Goal: Task Accomplishment & Management: Use online tool/utility

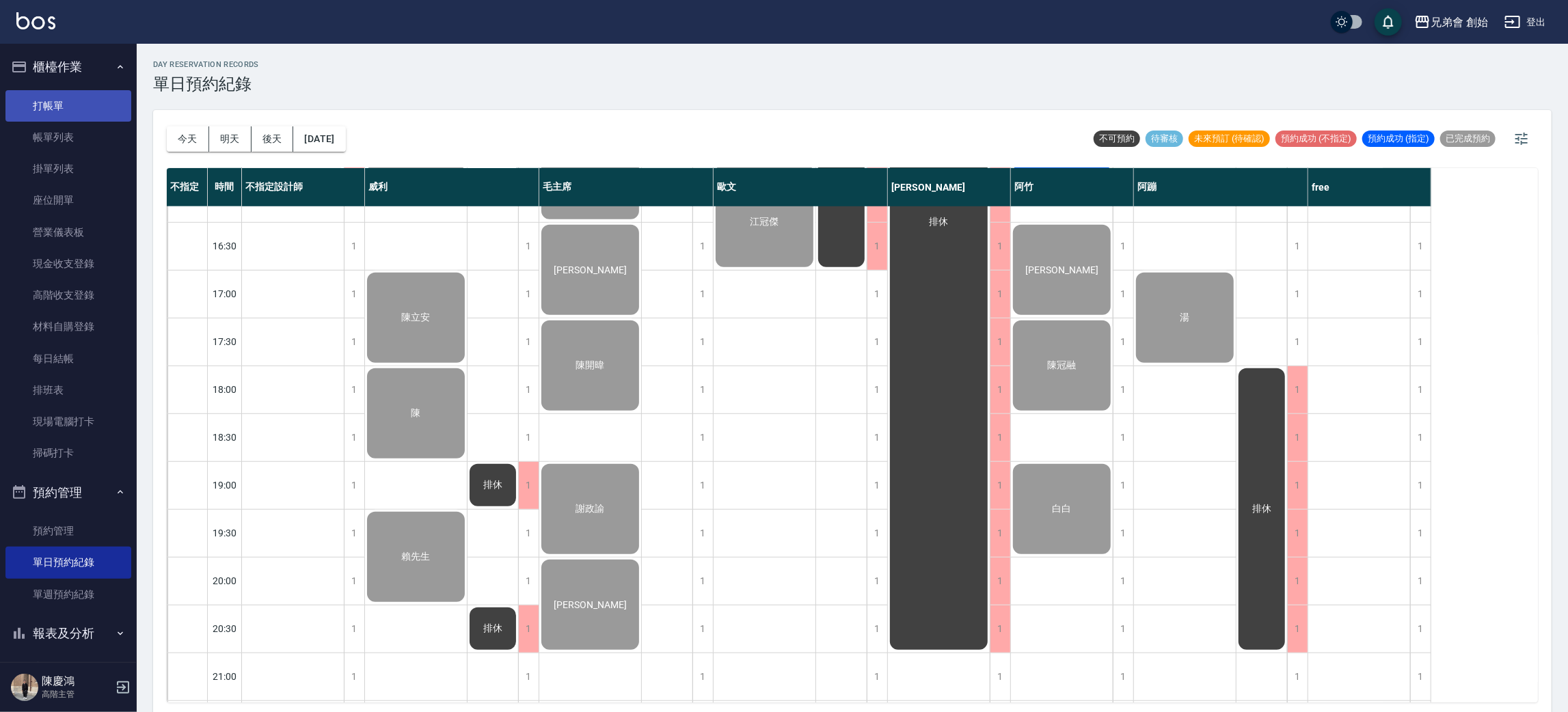
click at [90, 91] on li "打帳單" at bounding box center [68, 106] width 126 height 31
click at [94, 104] on link "打帳單" at bounding box center [68, 106] width 126 height 31
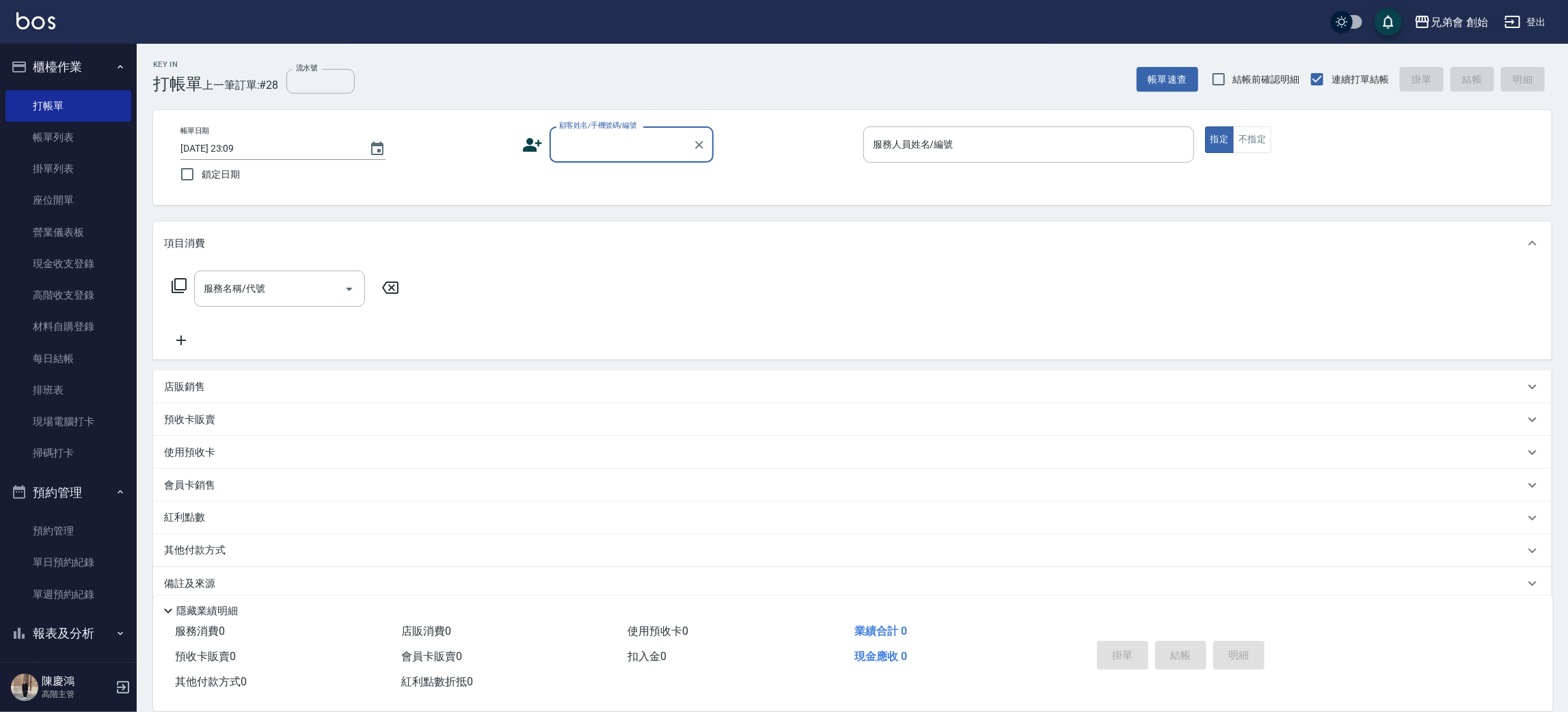
click at [585, 147] on input "顧客姓名/手機號碼/編號" at bounding box center [621, 144] width 131 height 24
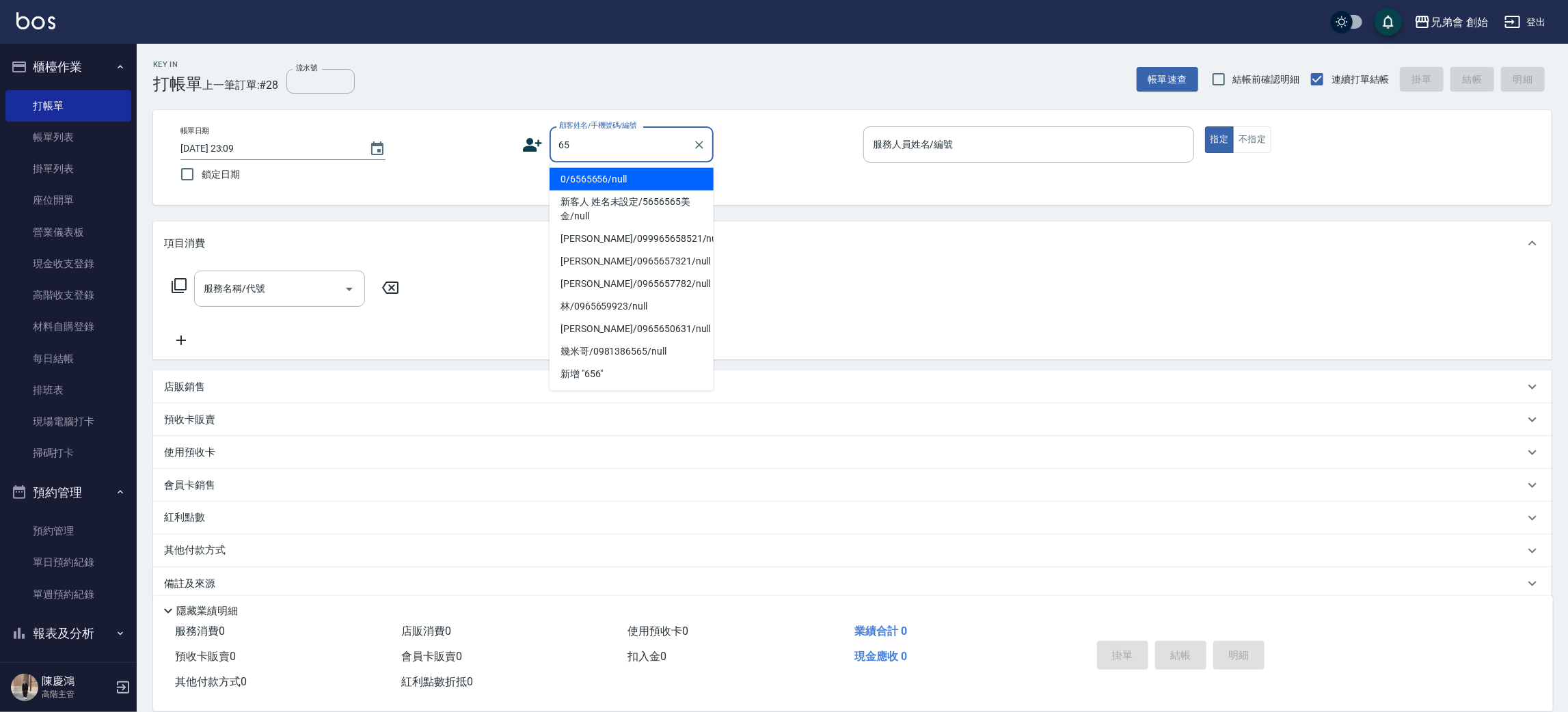
type input "6"
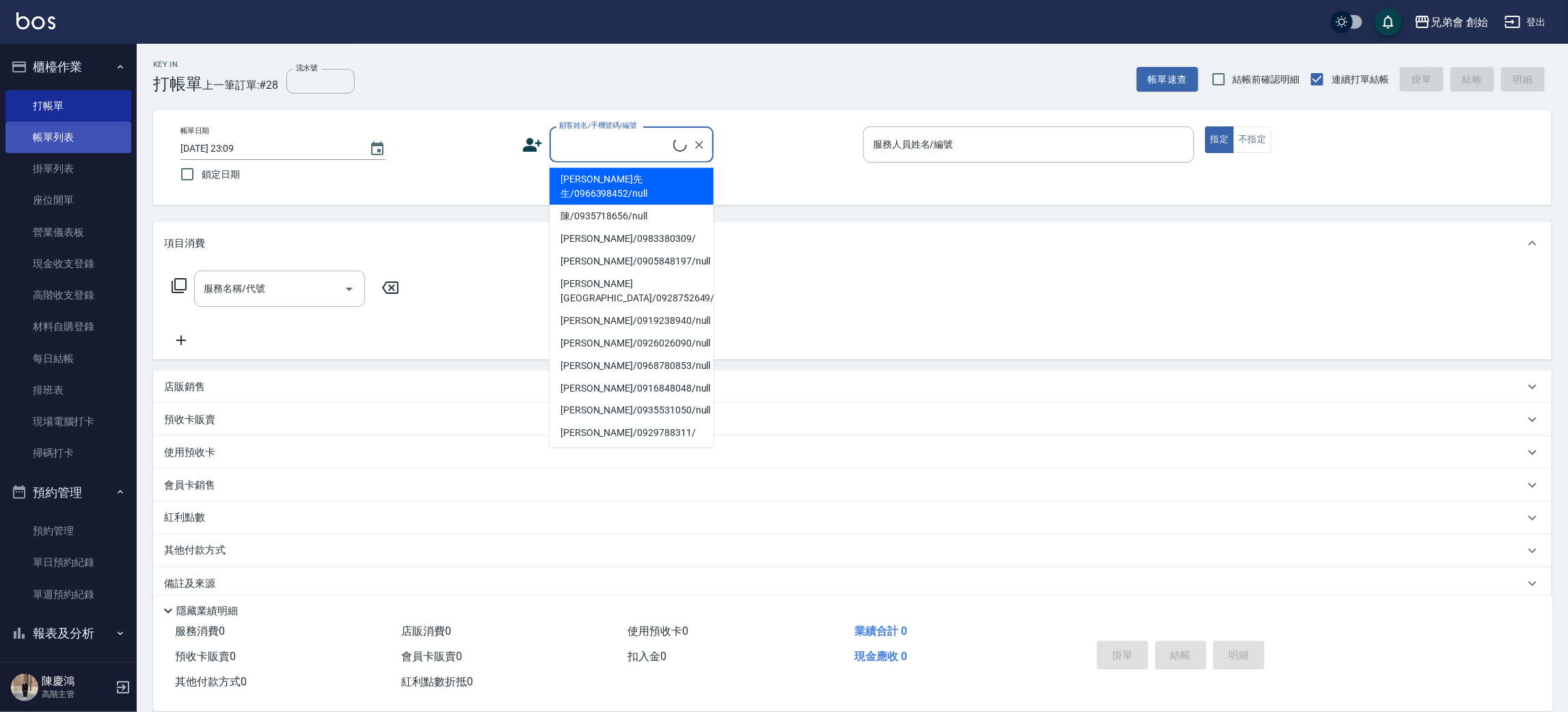
click at [78, 137] on link "帳單列表" at bounding box center [68, 137] width 126 height 31
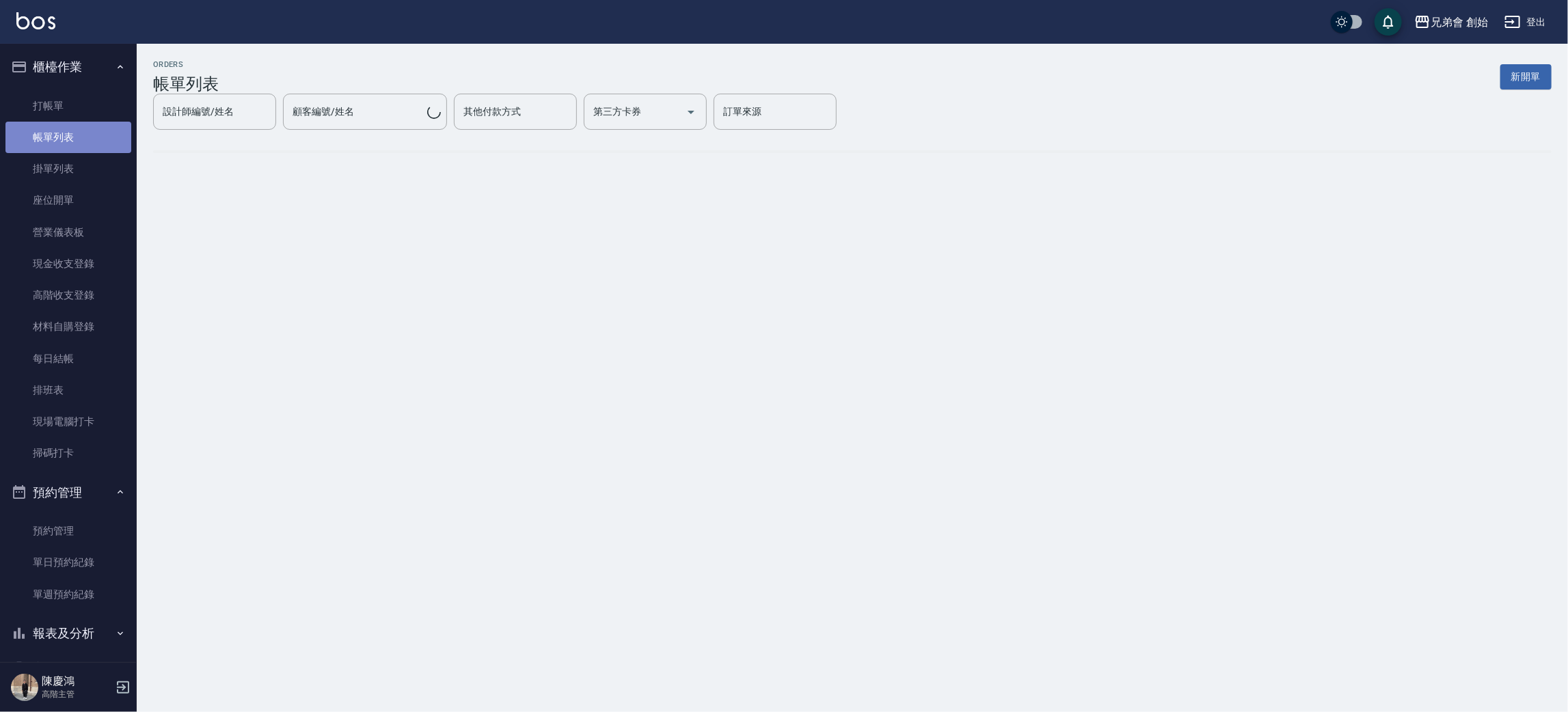
click at [92, 124] on link "帳單列表" at bounding box center [68, 137] width 126 height 31
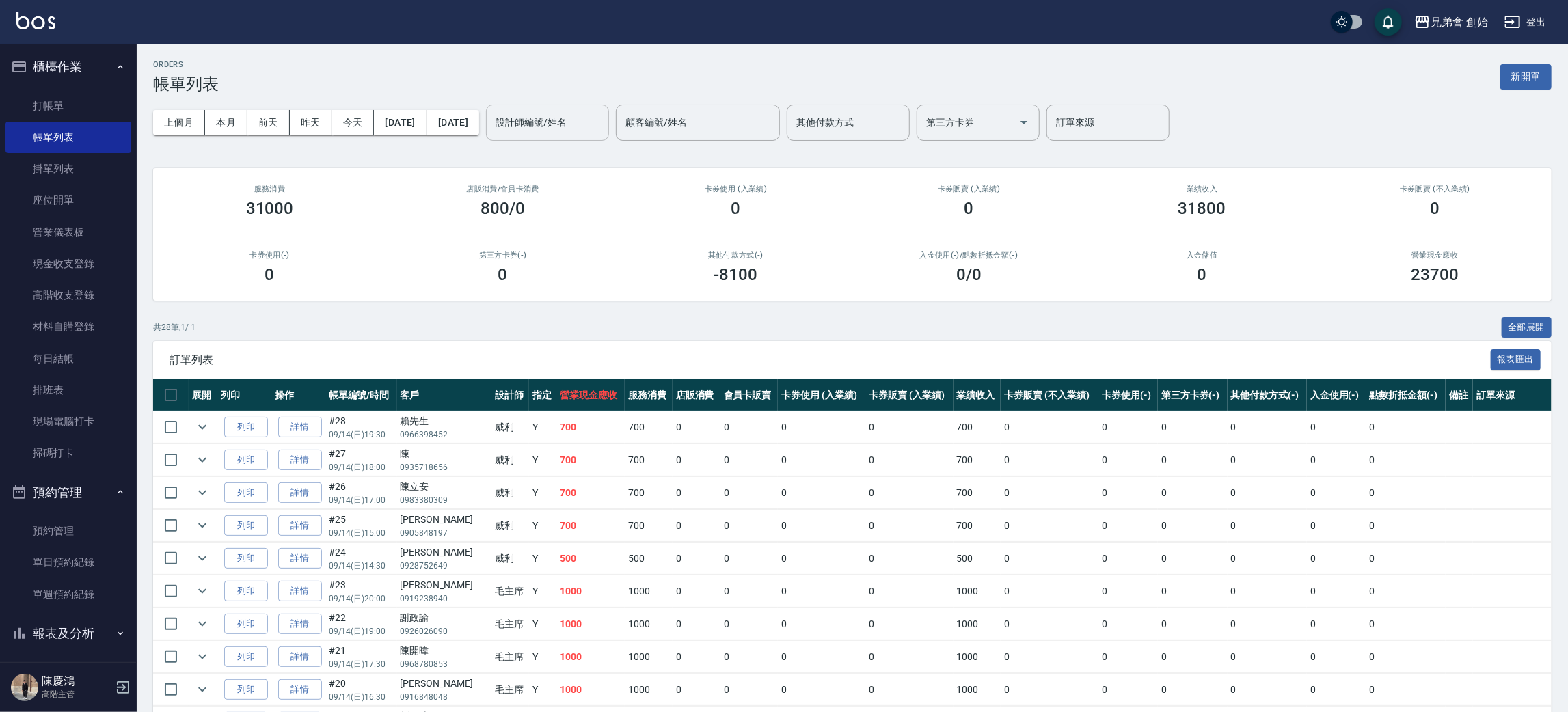
click at [602, 138] on div "設計師編號/姓名" at bounding box center [547, 122] width 123 height 36
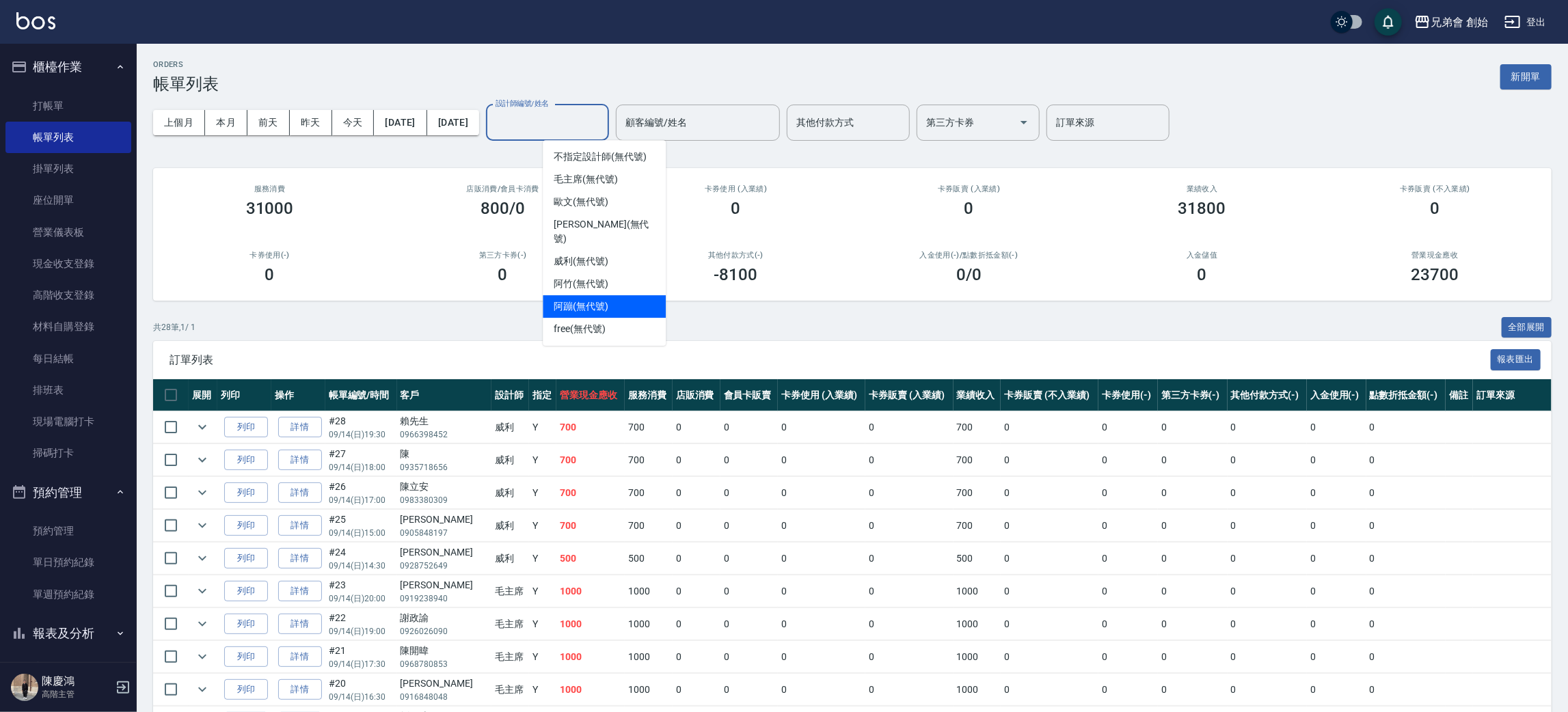
click at [613, 295] on div "阿蹦 (無代號)" at bounding box center [604, 306] width 123 height 22
type input "阿蹦(無代號)"
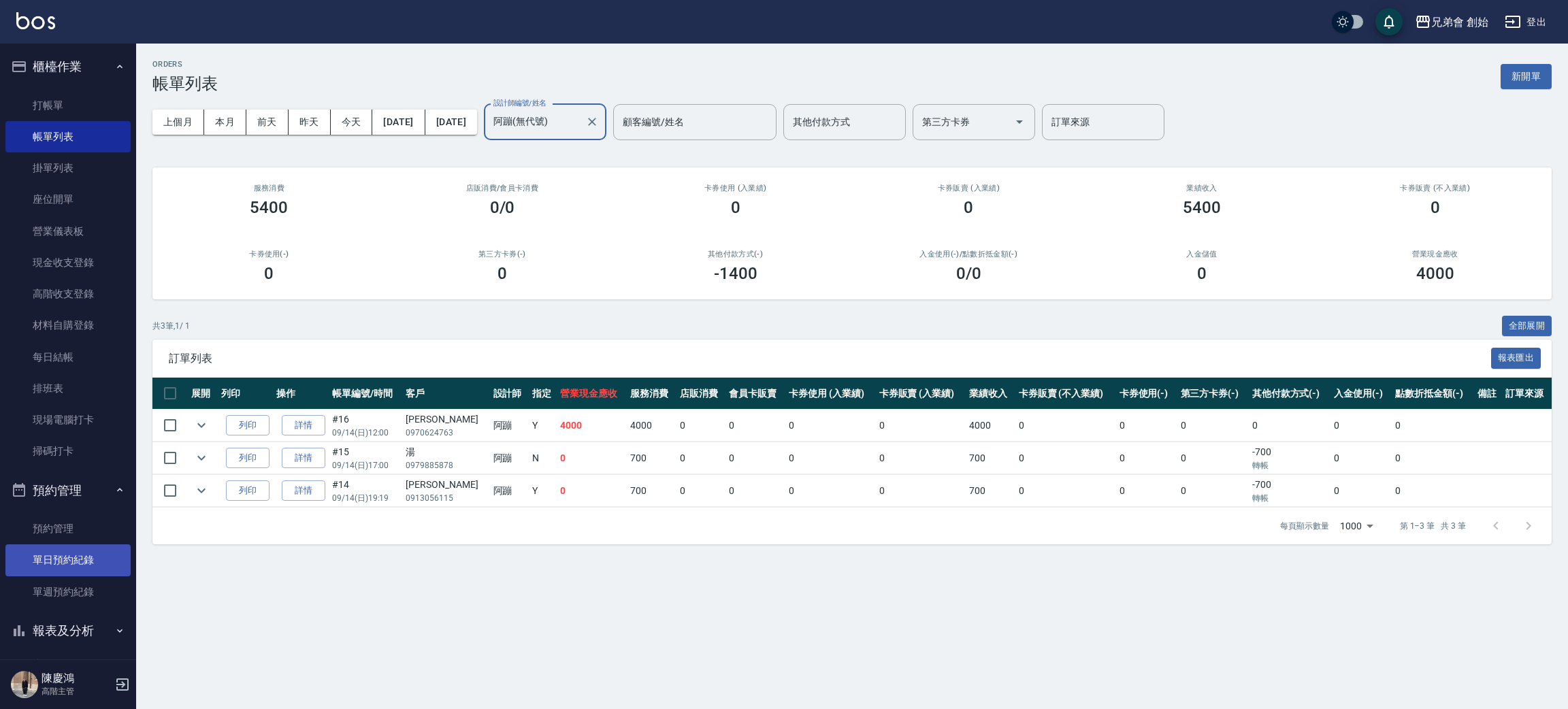
click at [100, 558] on link "單日預約紀錄" at bounding box center [68, 560] width 125 height 31
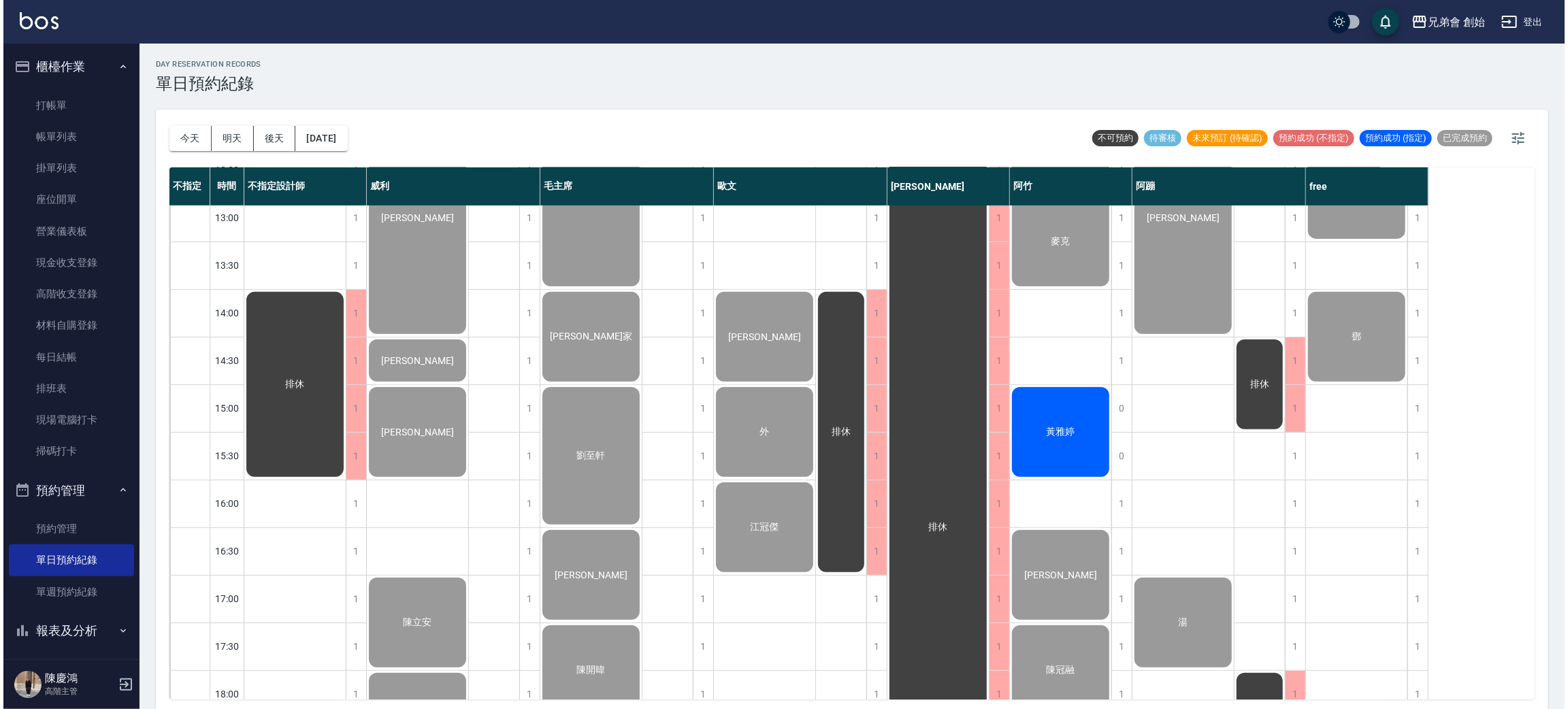
scroll to position [903, 0]
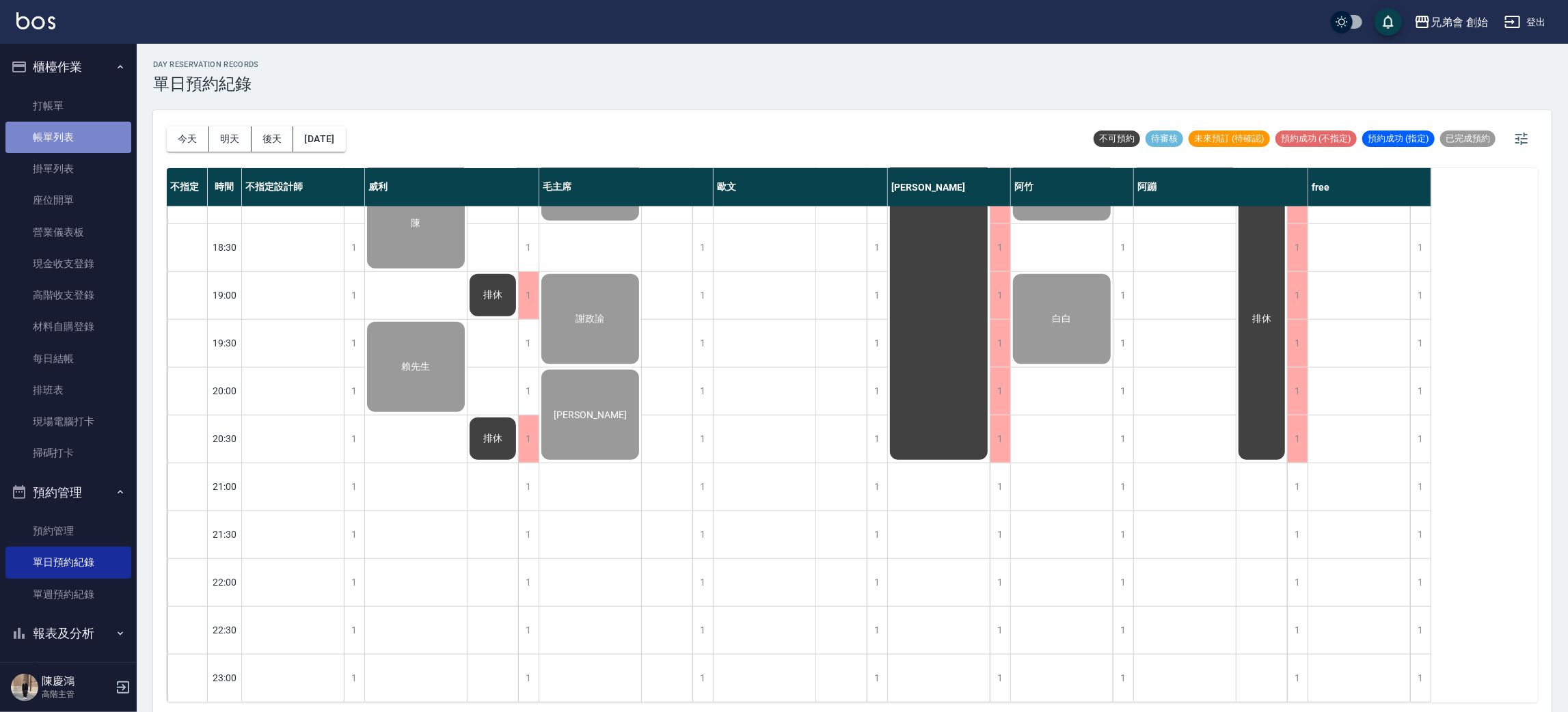
click at [79, 128] on link "帳單列表" at bounding box center [68, 137] width 126 height 31
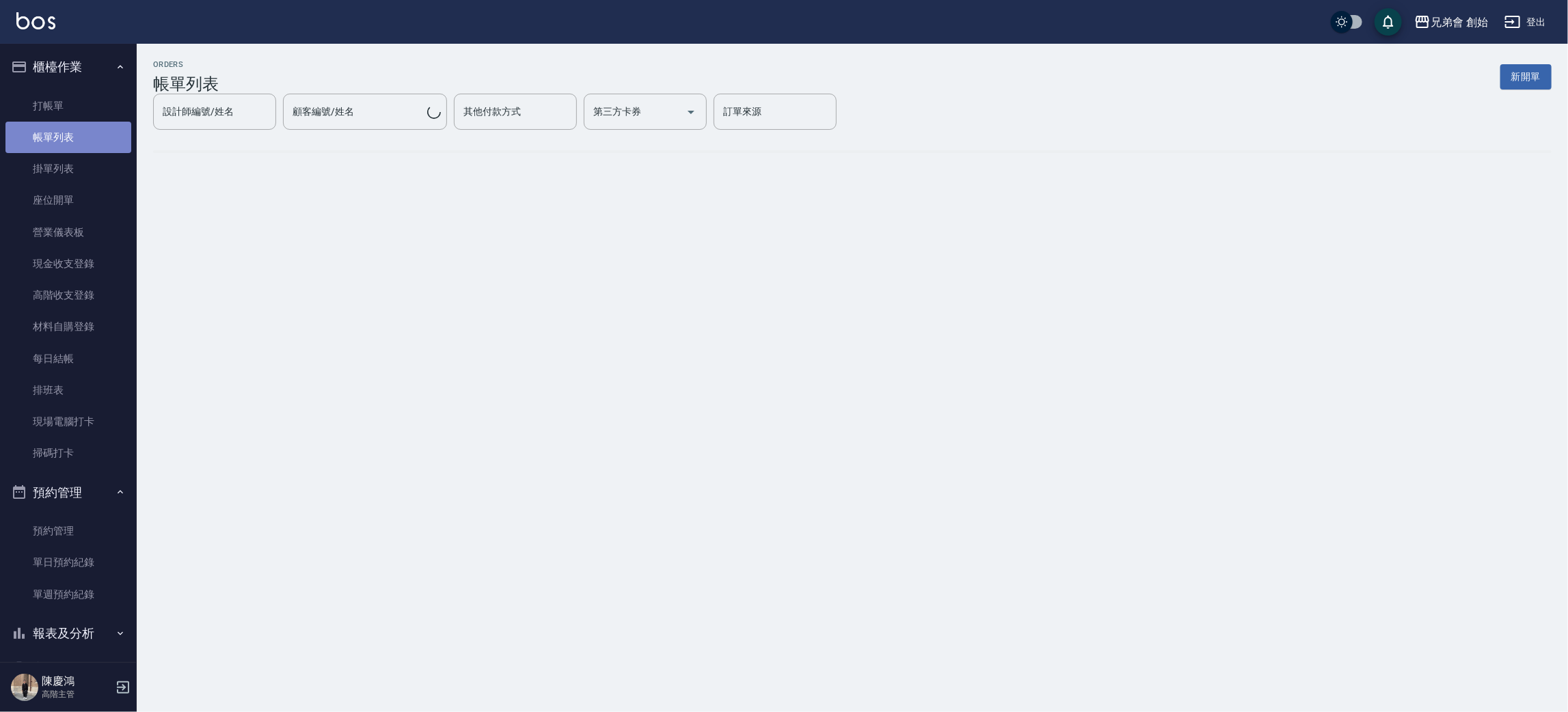
click at [85, 128] on link "帳單列表" at bounding box center [68, 137] width 126 height 31
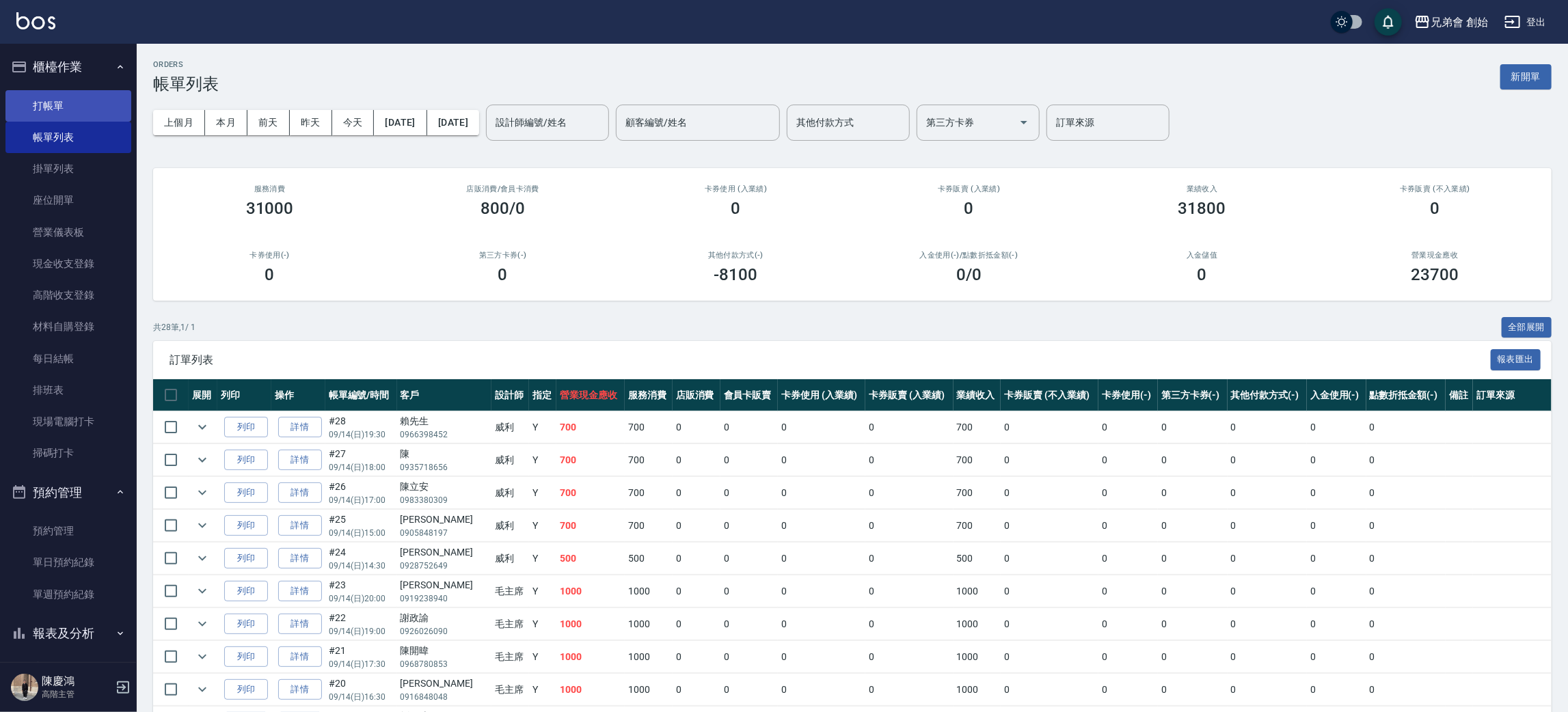
click at [72, 97] on link "打帳單" at bounding box center [68, 106] width 126 height 31
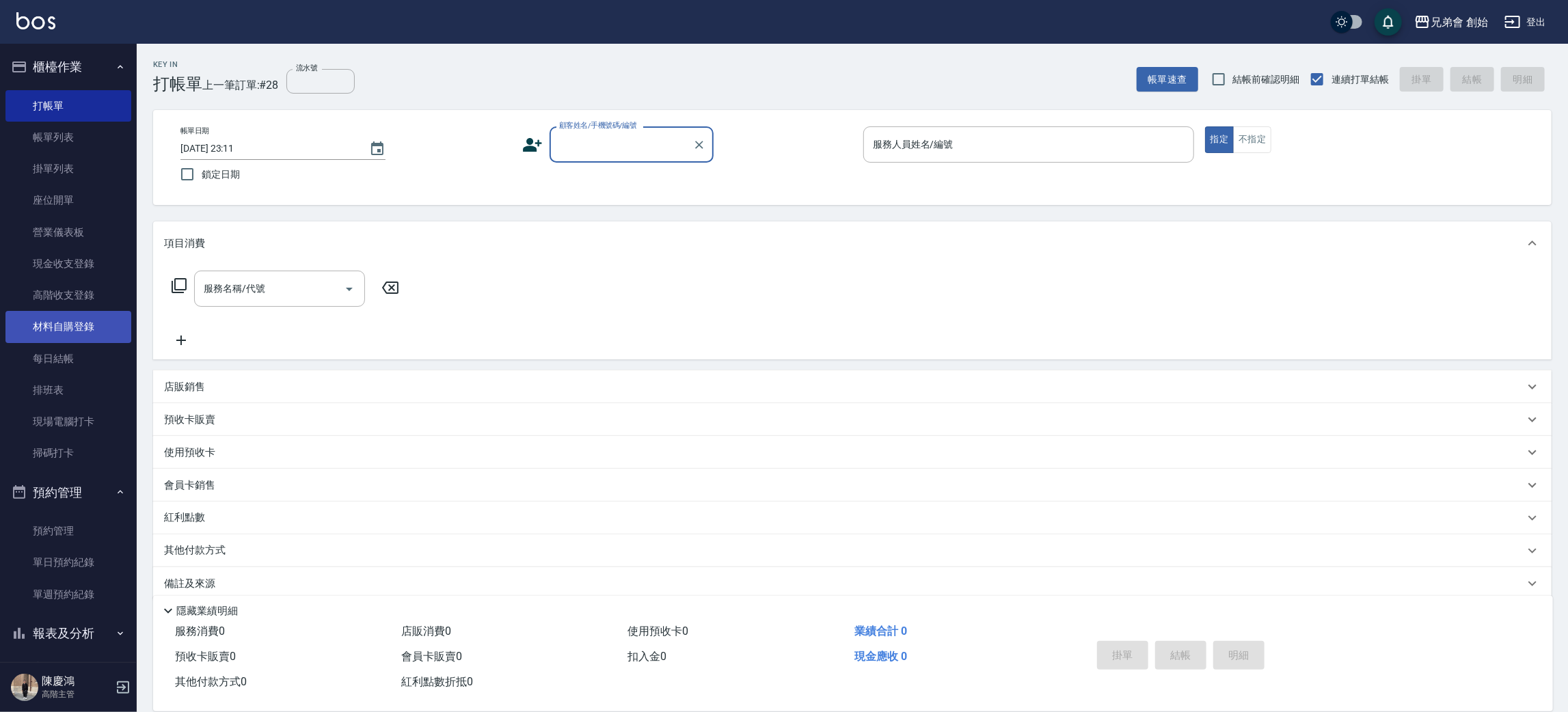
click at [100, 330] on link "材料自購登錄" at bounding box center [68, 326] width 126 height 31
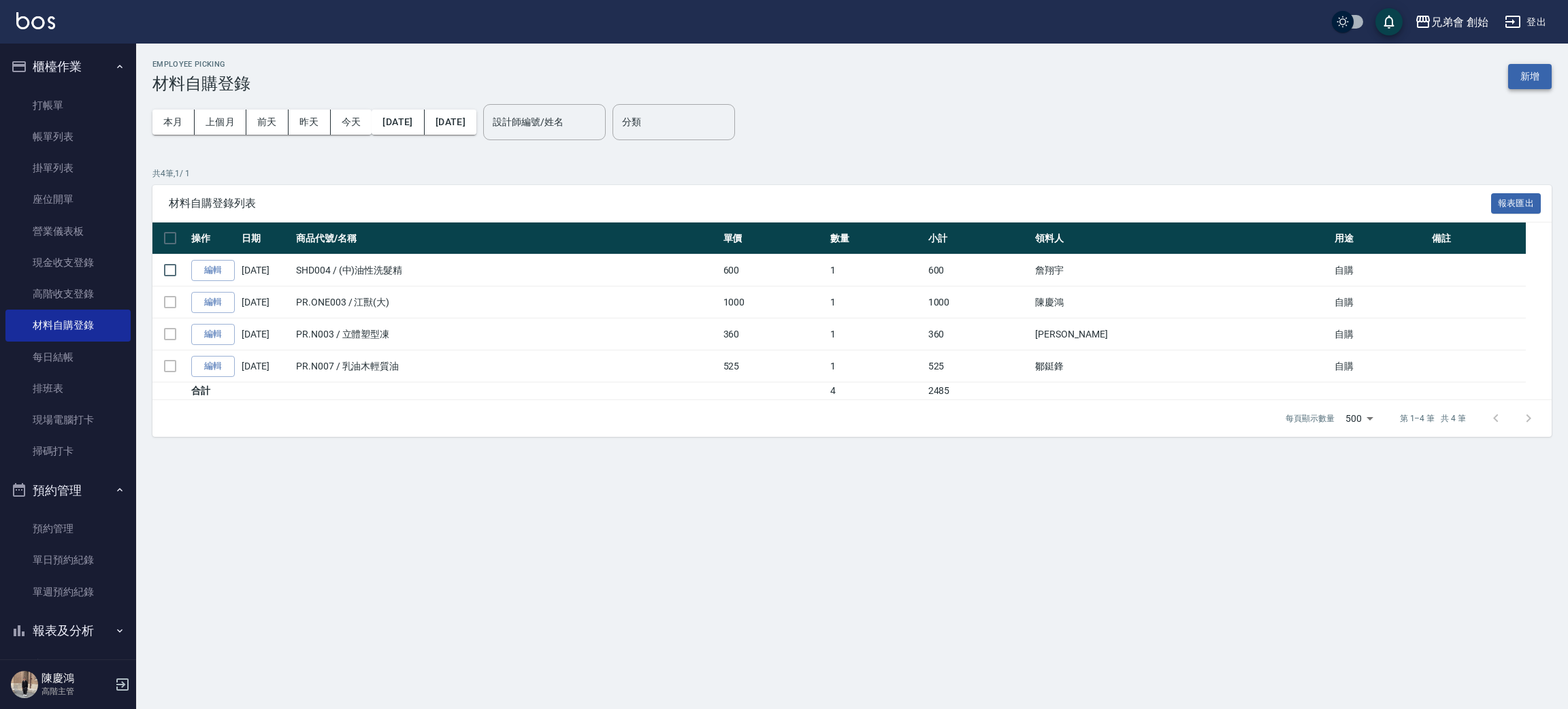
click at [1539, 71] on button "新增" at bounding box center [1530, 76] width 44 height 25
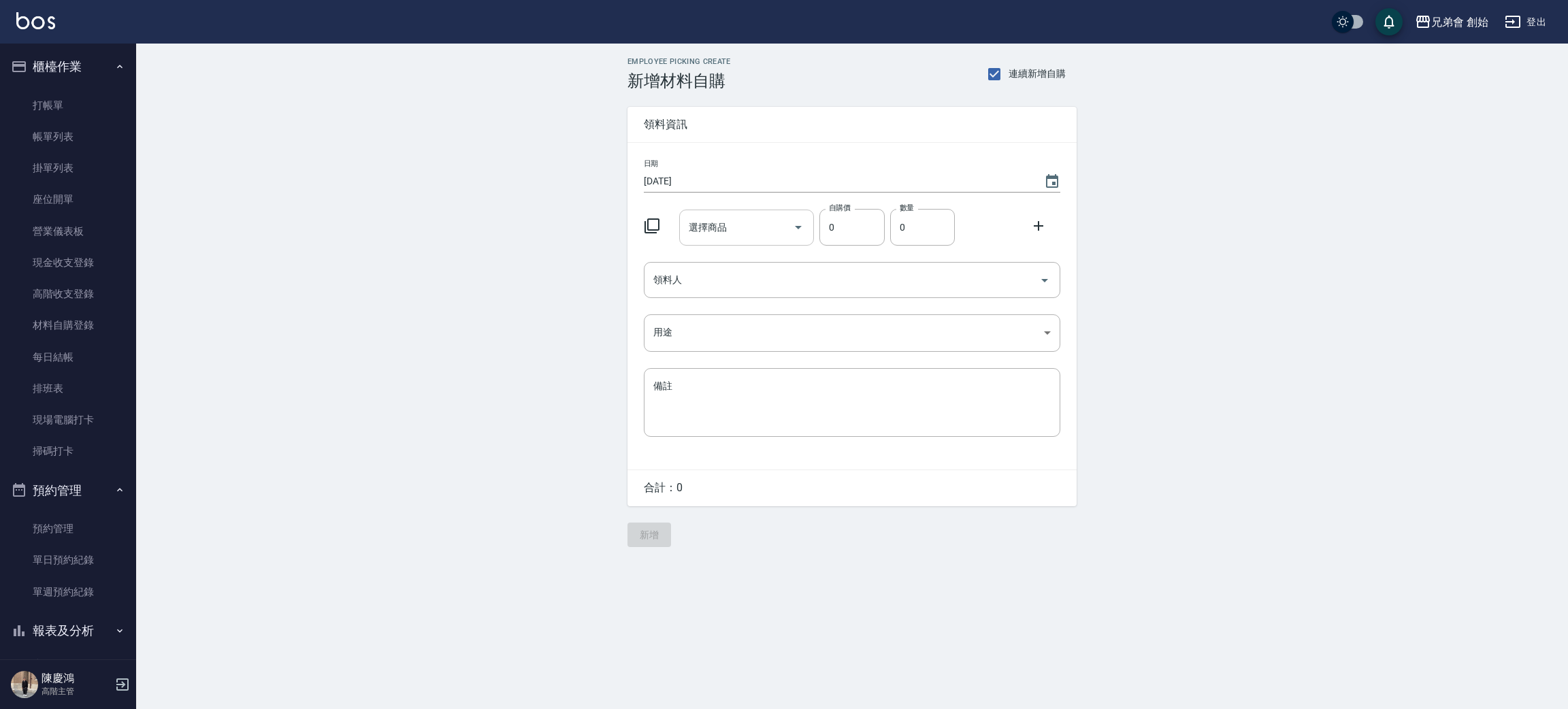
click at [750, 221] on input "選擇商品" at bounding box center [737, 227] width 103 height 24
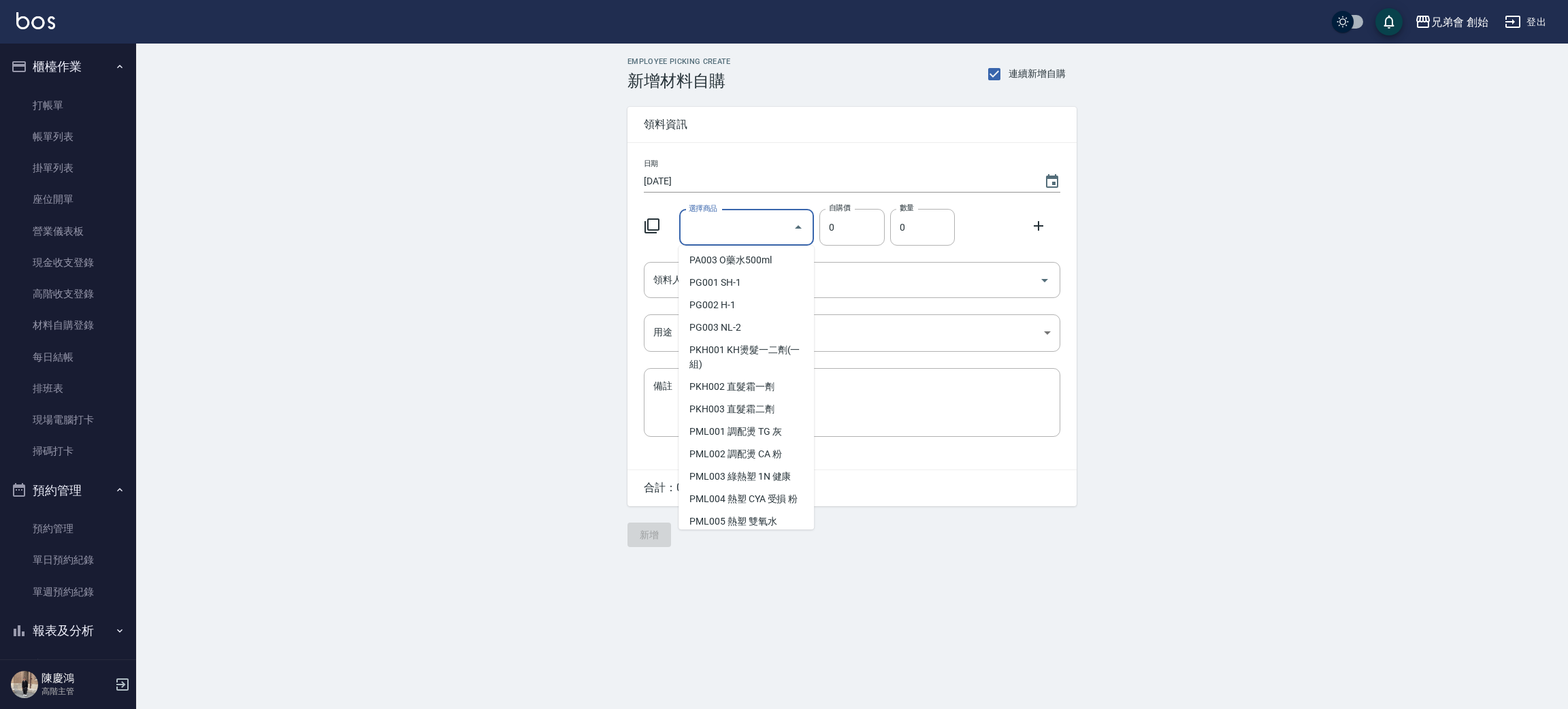
scroll to position [3776, 0]
click at [776, 414] on li "PR.M001 礦岩凝土泥" at bounding box center [746, 410] width 135 height 22
type input "礦岩凝土泥"
type input "280"
type input "1"
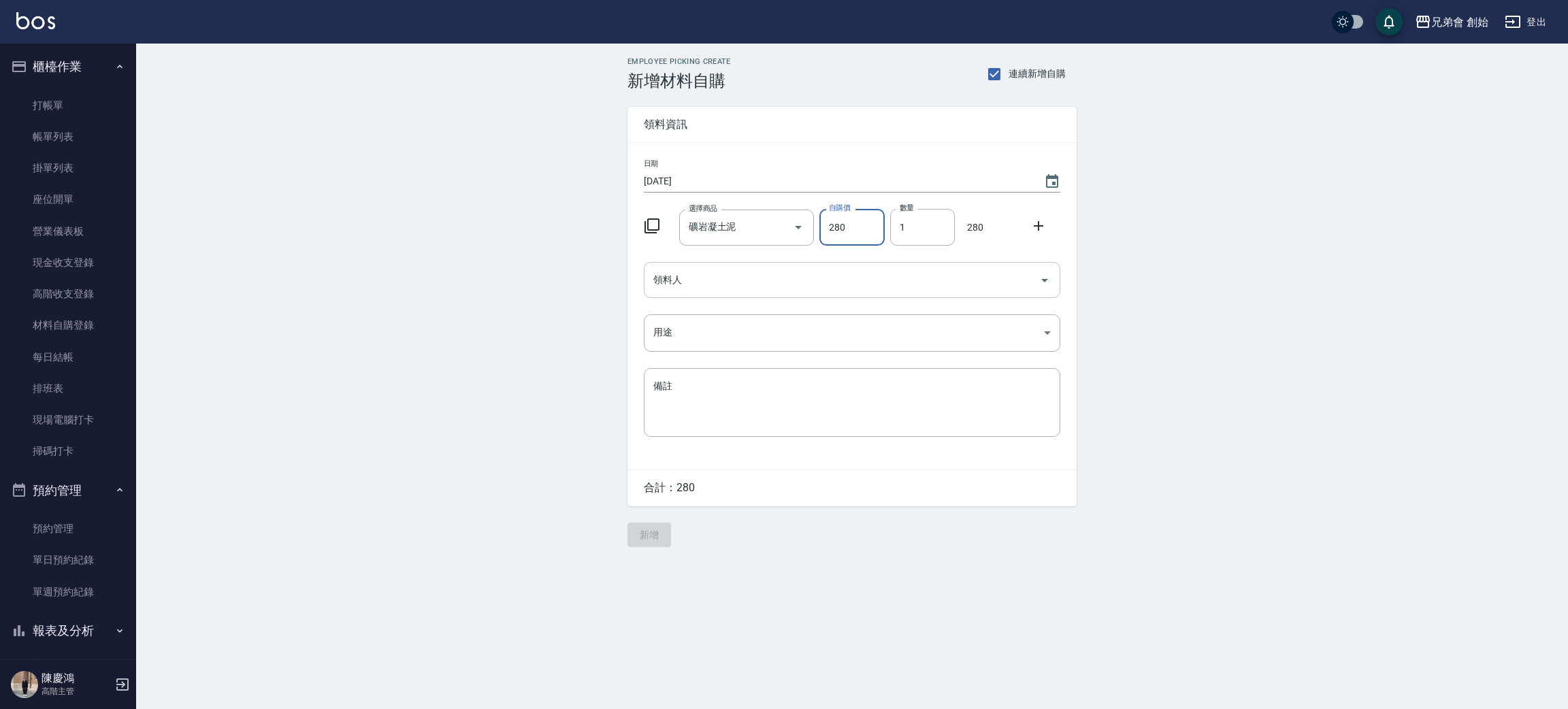
click at [816, 284] on input "領料人" at bounding box center [842, 280] width 384 height 24
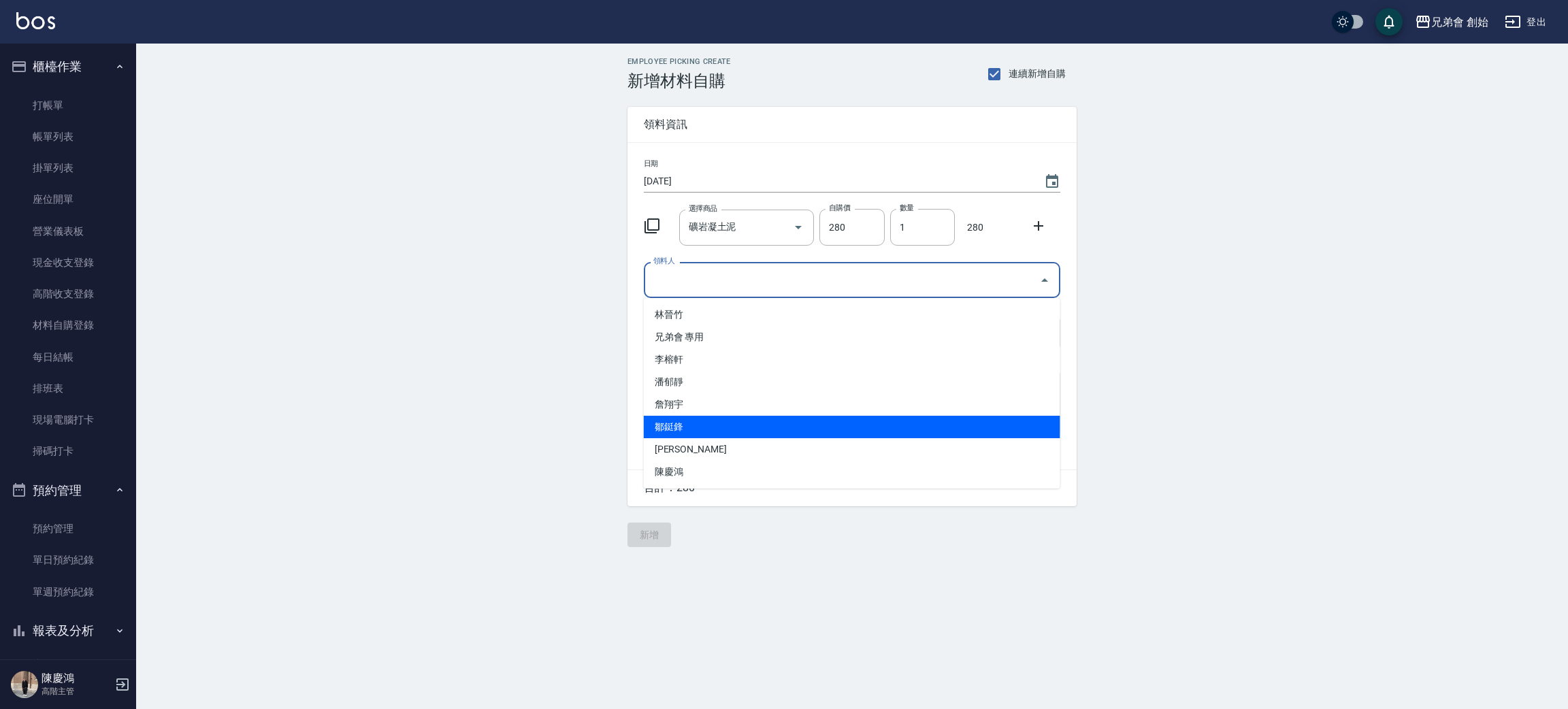
click at [720, 428] on li "鄒鋌鋒" at bounding box center [852, 426] width 416 height 22
type input "鄒鋌鋒"
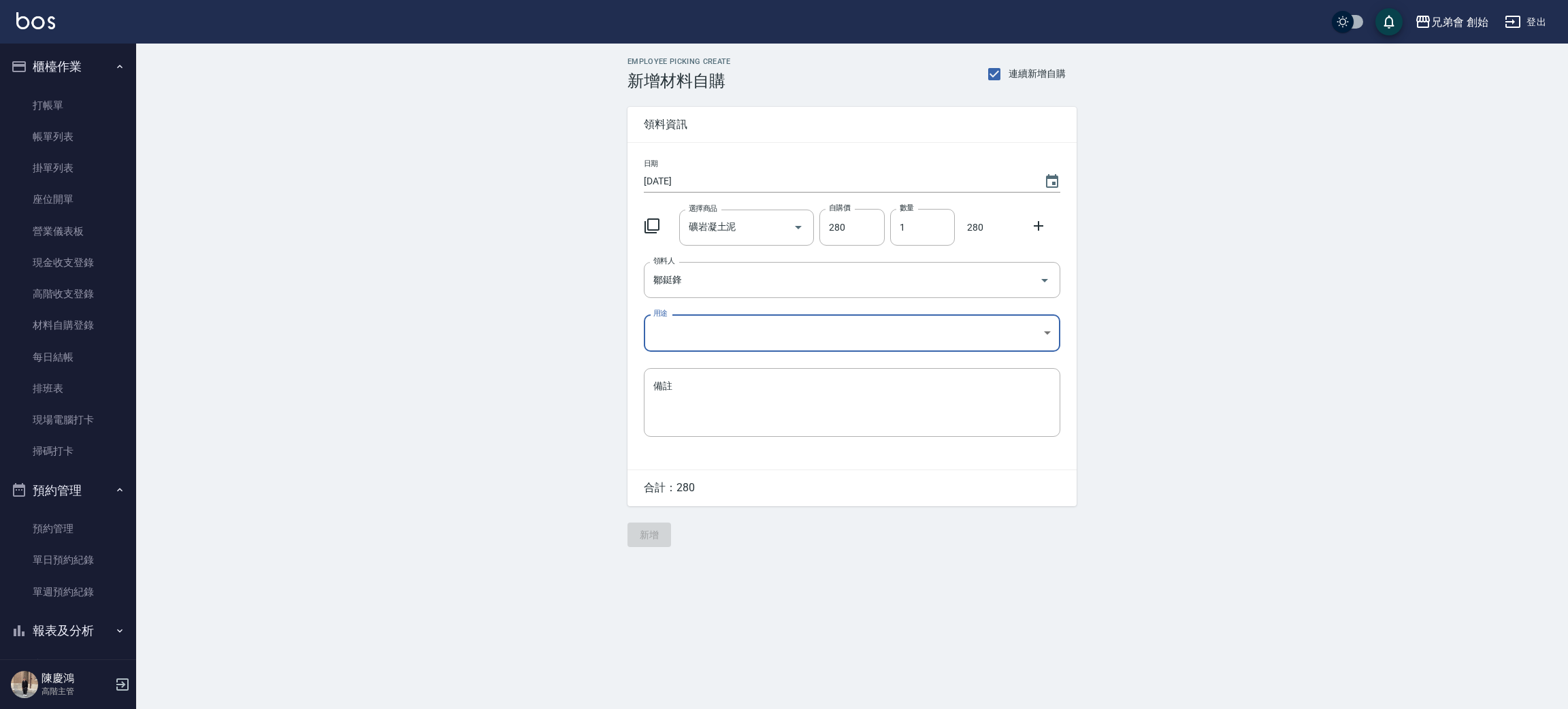
click at [673, 318] on body "兄弟會 創始 登出 櫃檯作業 打帳單 帳單列表 掛單列表 座位開單 營業儀表板 現金收支登錄 高階收支登錄 材料自購登錄 每日結帳 排班表 現場電腦打卡 掃碼…" at bounding box center [784, 354] width 1568 height 709
click at [693, 390] on li "自購" at bounding box center [852, 390] width 416 height 22
type input "自購"
click at [645, 529] on button "新增" at bounding box center [649, 535] width 44 height 25
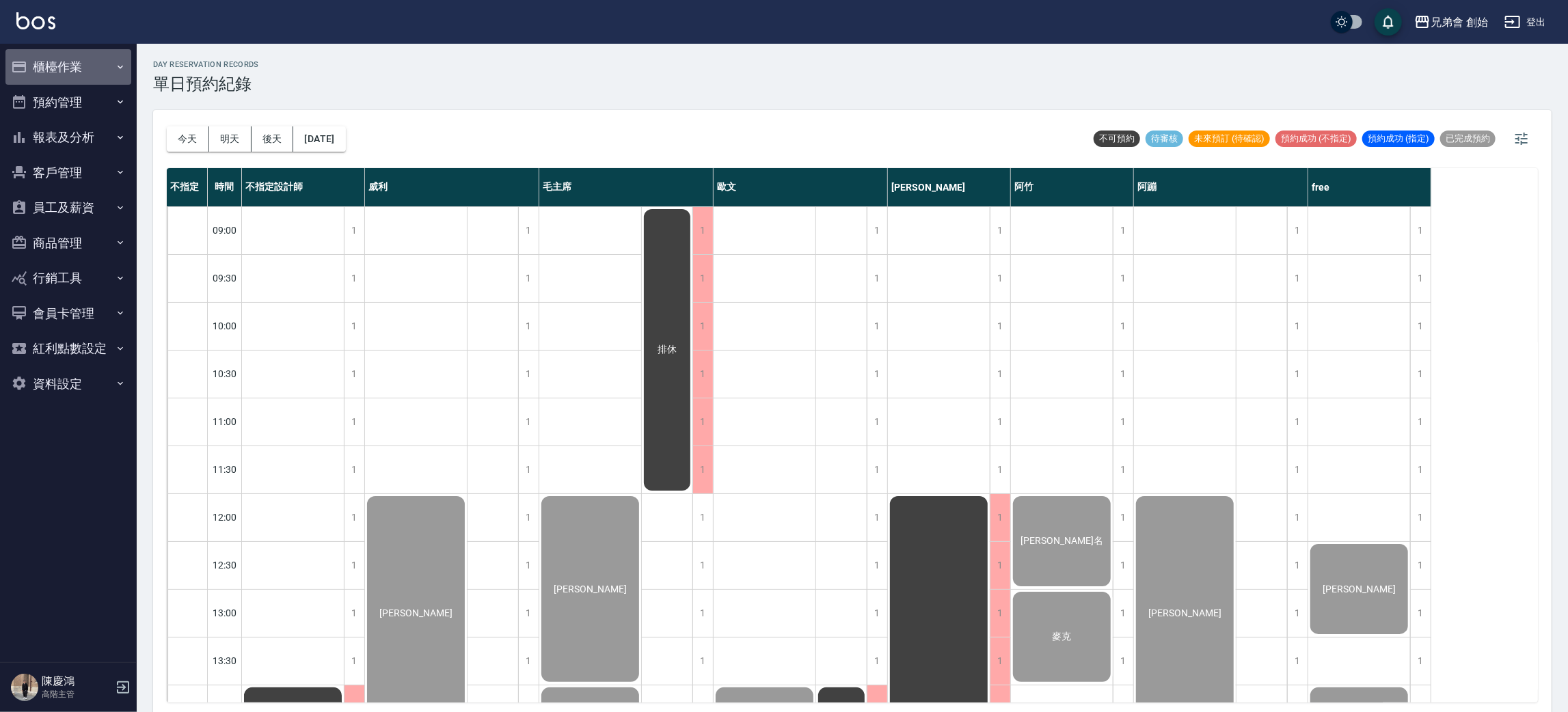
click at [97, 73] on button "櫃檯作業" at bounding box center [68, 67] width 126 height 35
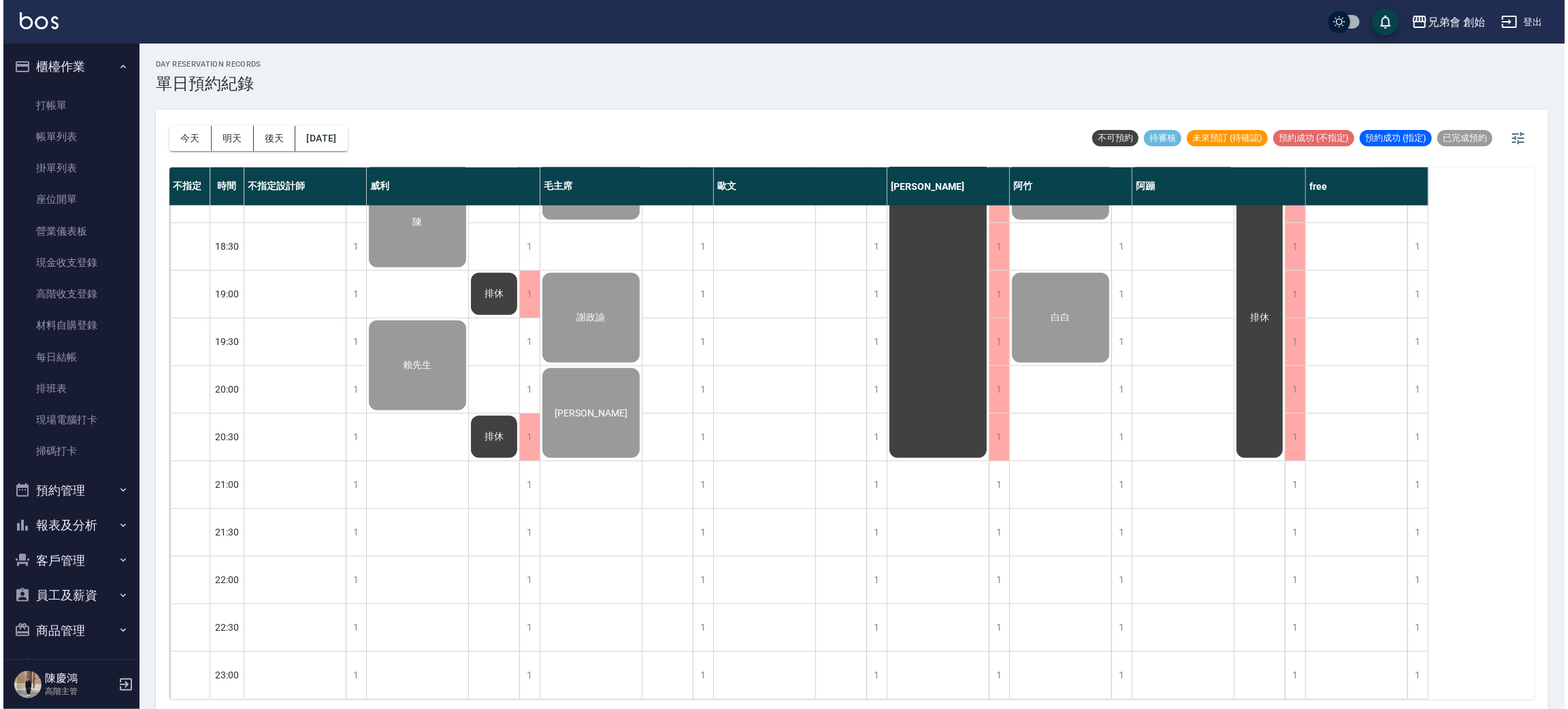
scroll to position [495, 0]
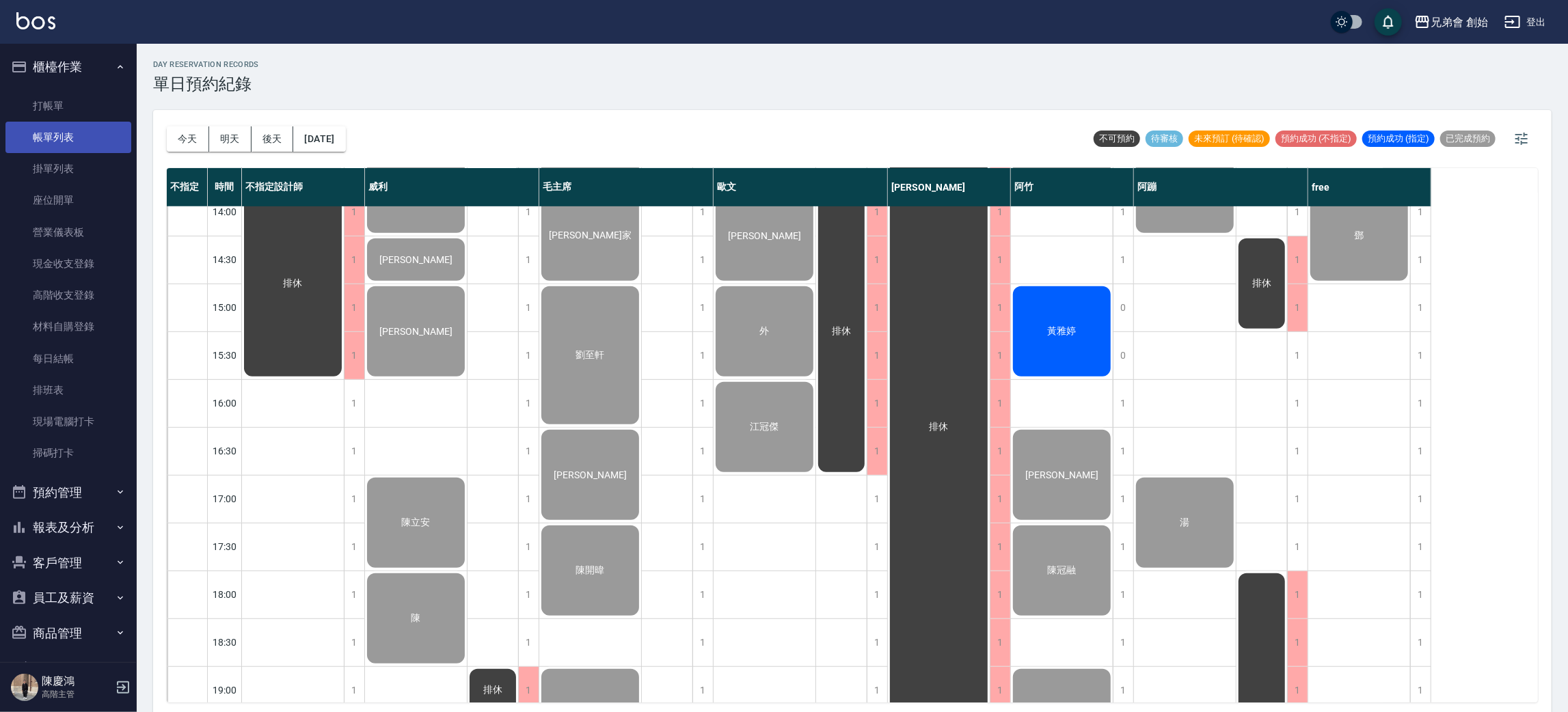
click at [60, 125] on link "帳單列表" at bounding box center [68, 137] width 126 height 31
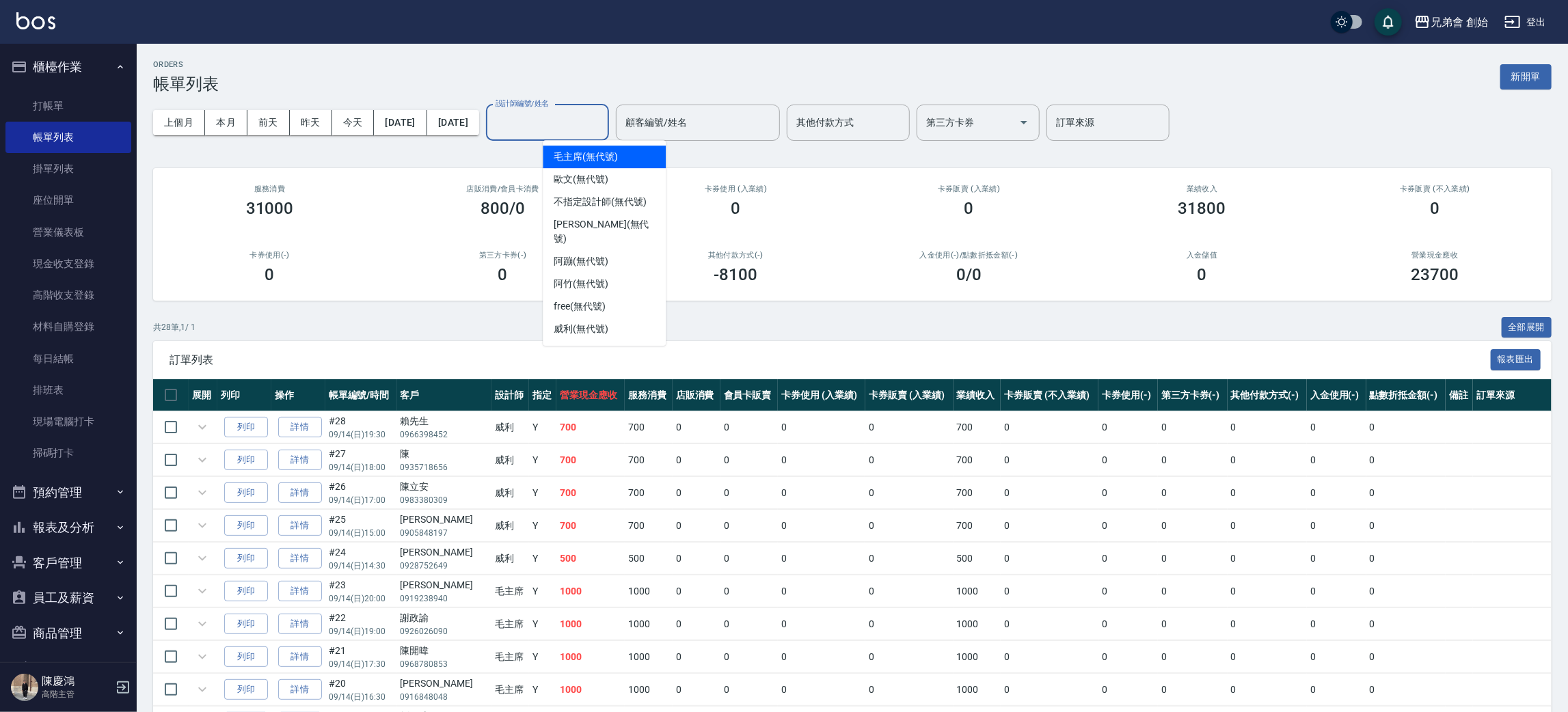
click at [589, 122] on div "設計師編號/姓名 設計師編號/姓名" at bounding box center [547, 122] width 123 height 36
click at [608, 254] on span "阿蹦 (無代號)" at bounding box center [581, 261] width 54 height 15
type input "阿蹦(無代號)"
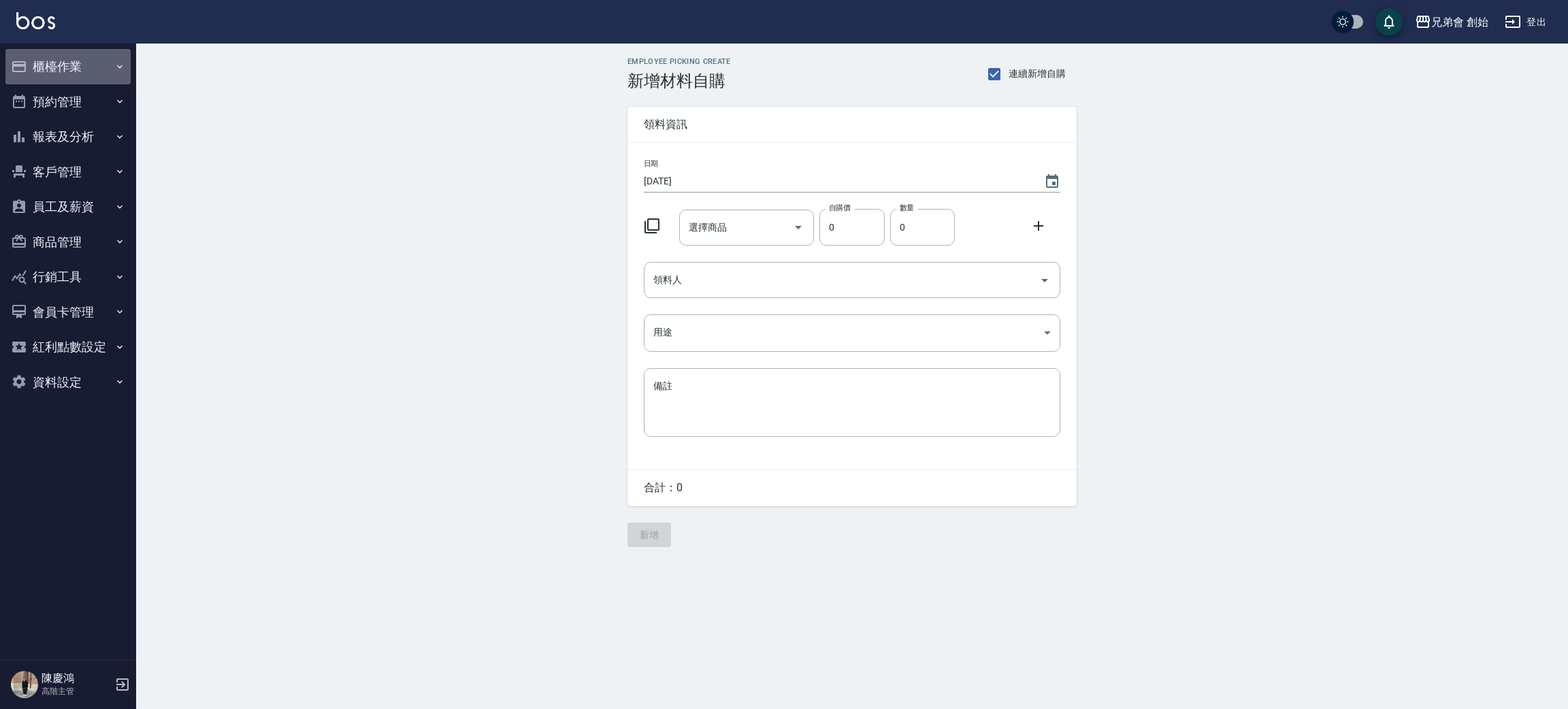
click at [77, 68] on button "櫃檯作業" at bounding box center [68, 66] width 125 height 35
